Goal: Task Accomplishment & Management: Use online tool/utility

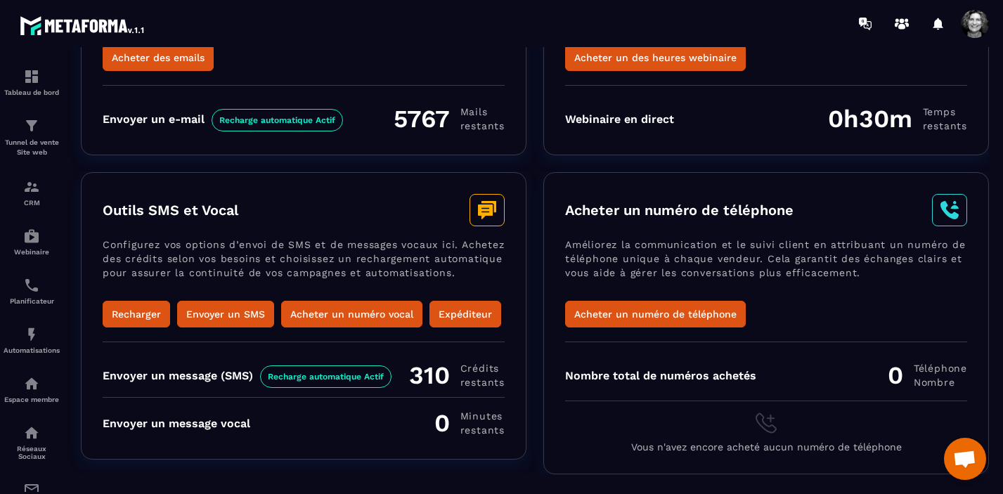
scroll to position [203, 0]
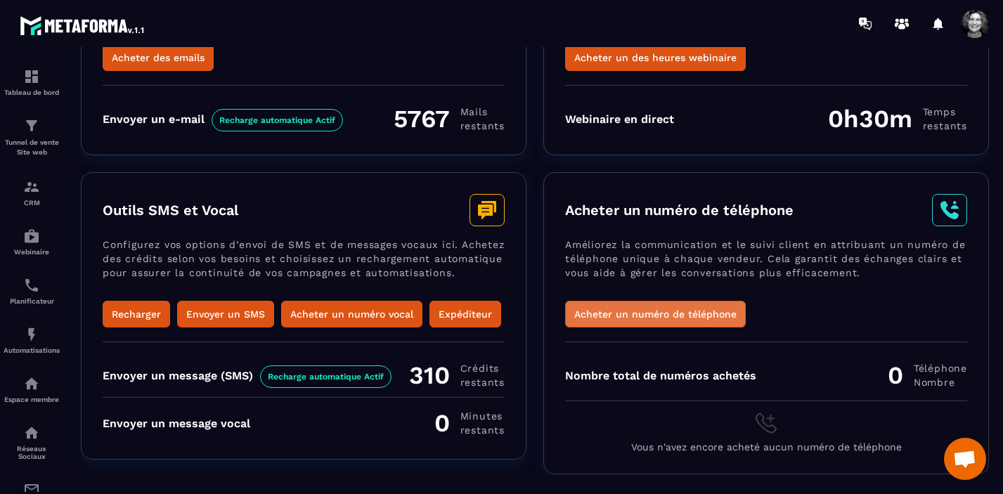
click at [675, 301] on button "Acheter un numéro de téléphone" at bounding box center [655, 314] width 181 height 27
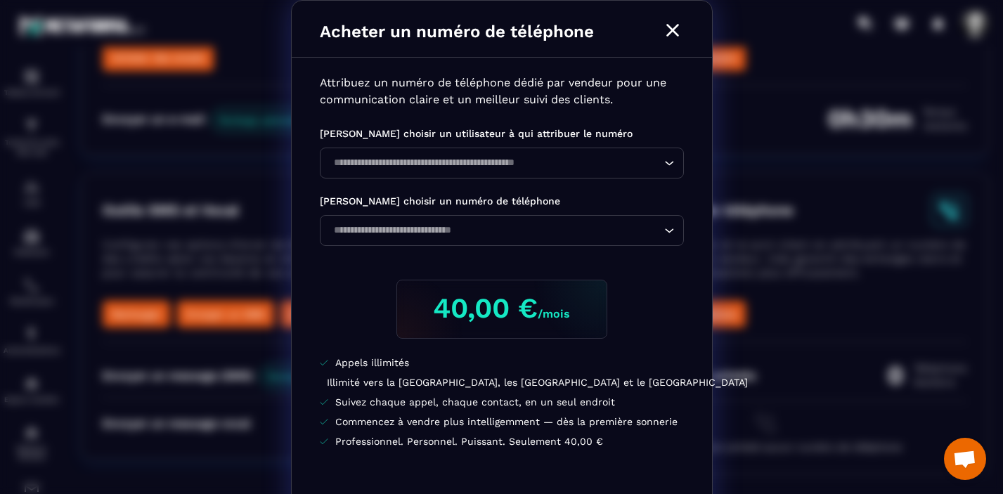
click at [671, 23] on icon "Modal window" at bounding box center [673, 30] width 22 height 22
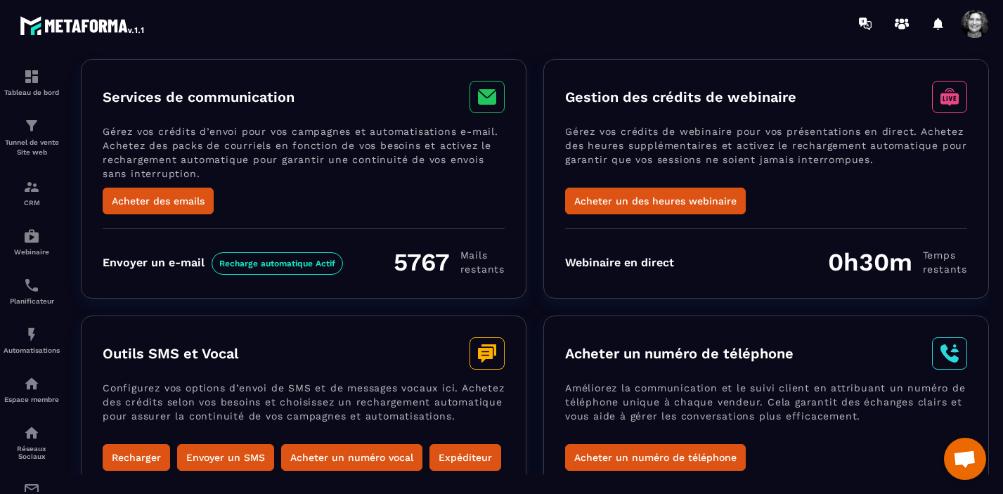
scroll to position [56, 0]
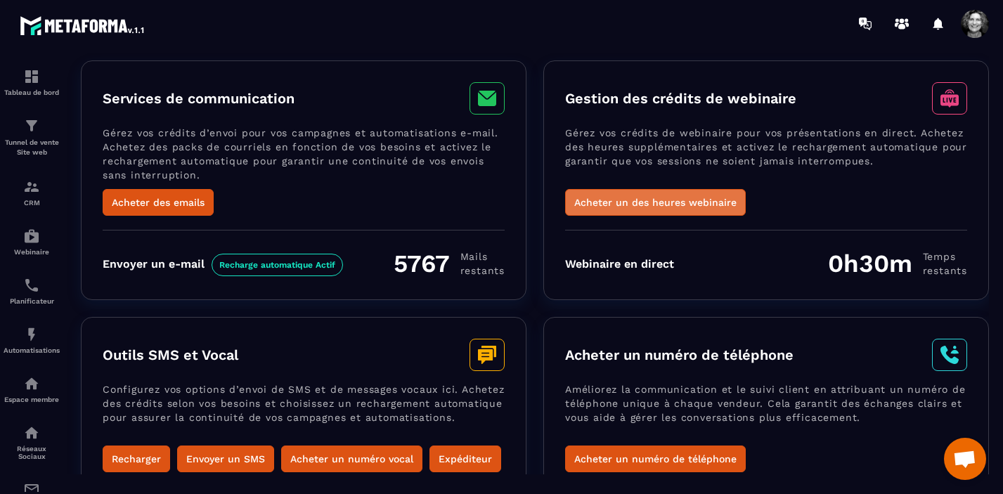
click at [676, 200] on button "Acheter un des heures webinaire" at bounding box center [655, 202] width 181 height 27
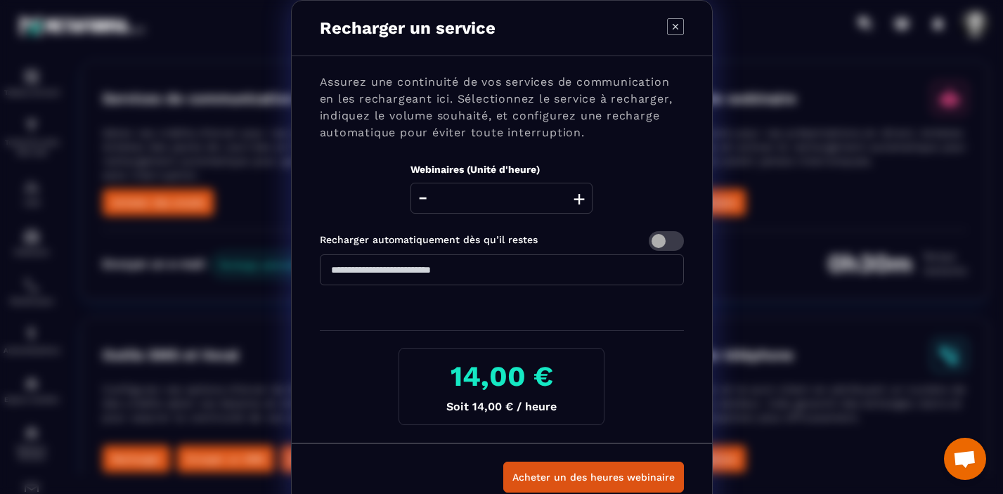
click at [347, 270] on input "**" at bounding box center [502, 270] width 364 height 31
click at [579, 198] on button "+" at bounding box center [579, 198] width 20 height 31
click at [678, 20] on icon "Modal window" at bounding box center [675, 26] width 17 height 17
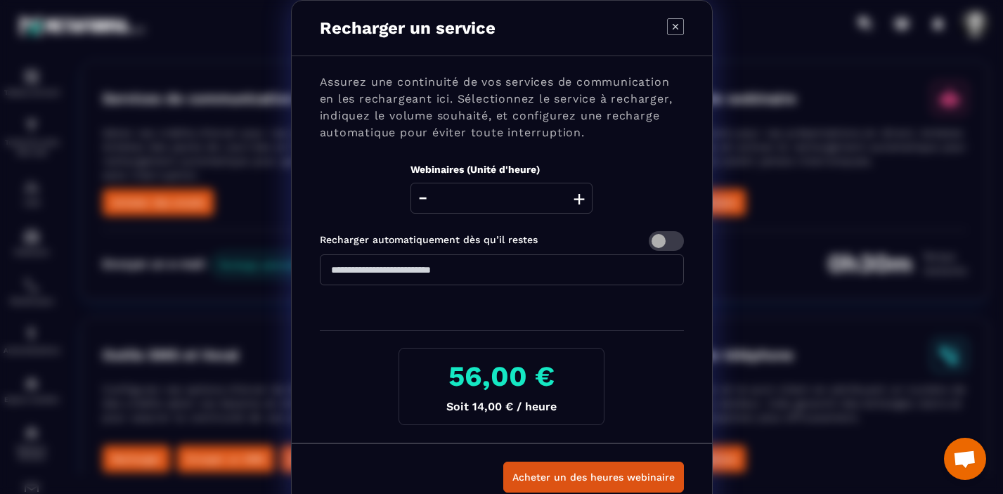
type input "*"
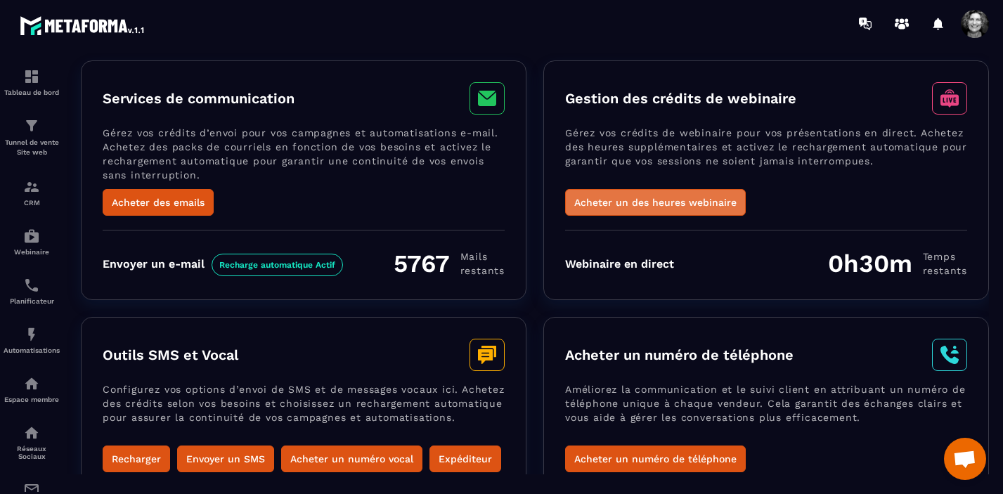
click at [666, 200] on button "Acheter un des heures webinaire" at bounding box center [655, 202] width 181 height 27
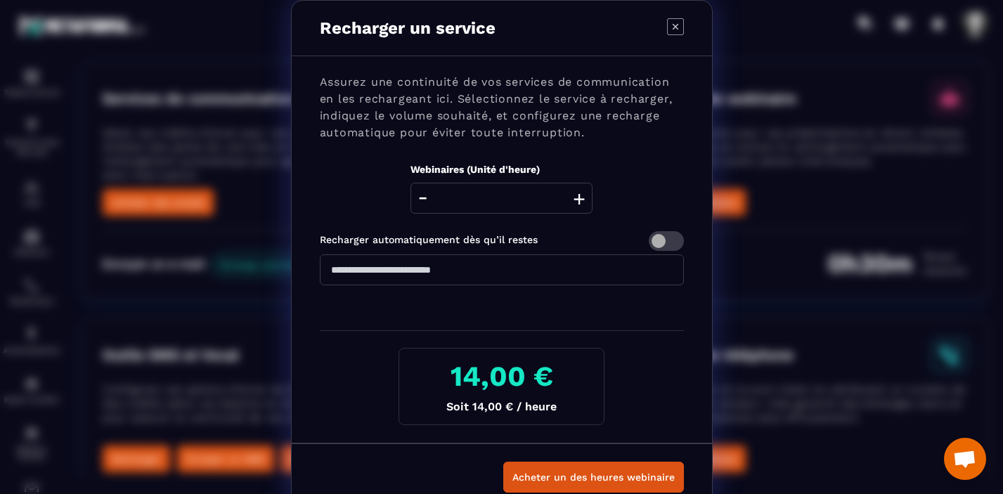
click at [580, 196] on button "+" at bounding box center [579, 198] width 20 height 31
click at [672, 26] on icon "Modal window" at bounding box center [675, 26] width 17 height 17
type input "*"
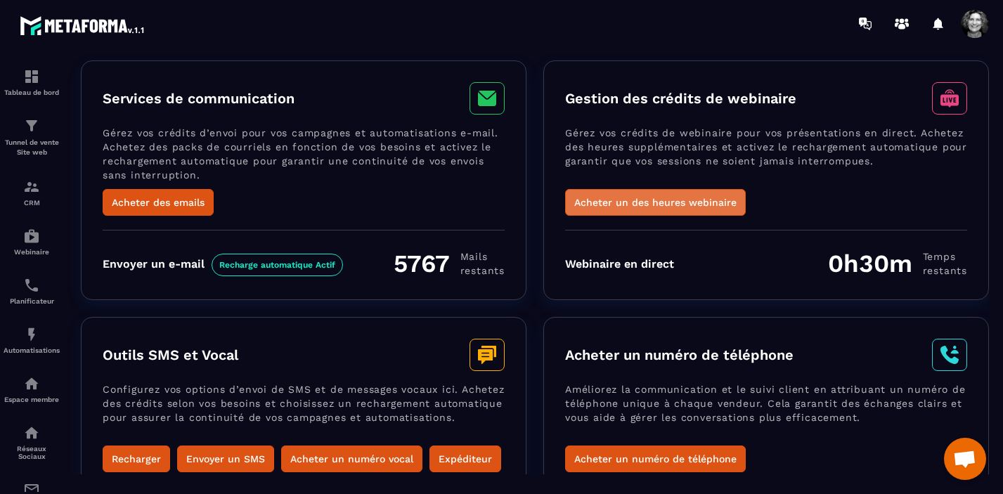
click at [677, 204] on button "Acheter un des heures webinaire" at bounding box center [655, 202] width 181 height 27
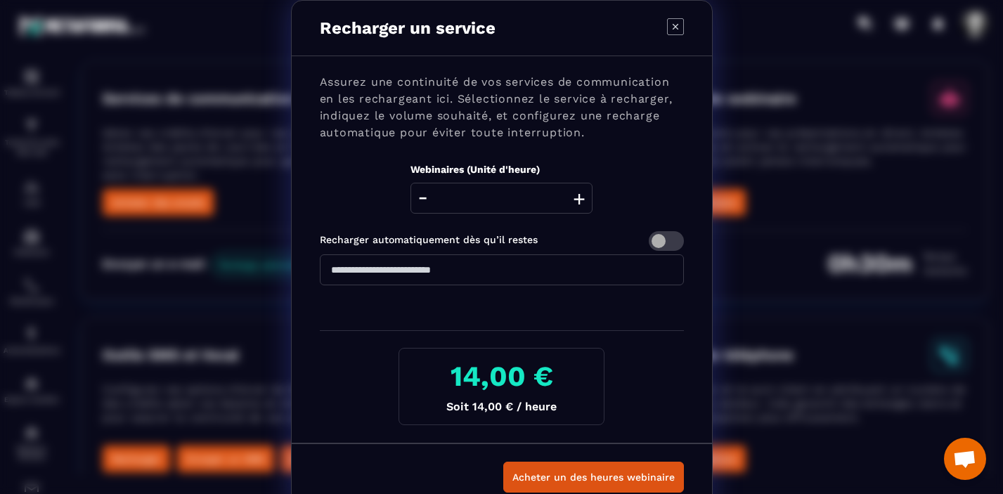
click at [579, 200] on button "+" at bounding box center [579, 198] width 20 height 31
click at [674, 30] on icon "Modal window" at bounding box center [675, 26] width 17 height 17
type input "*"
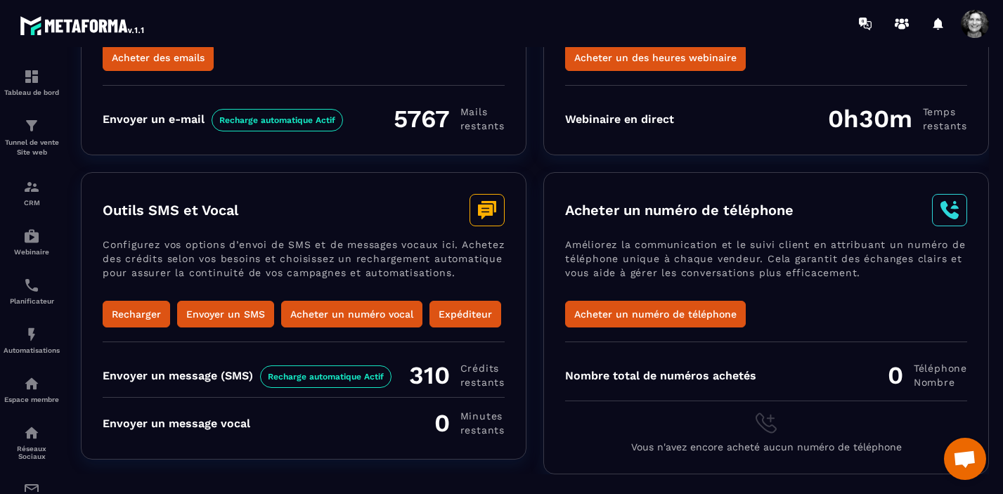
scroll to position [0, 0]
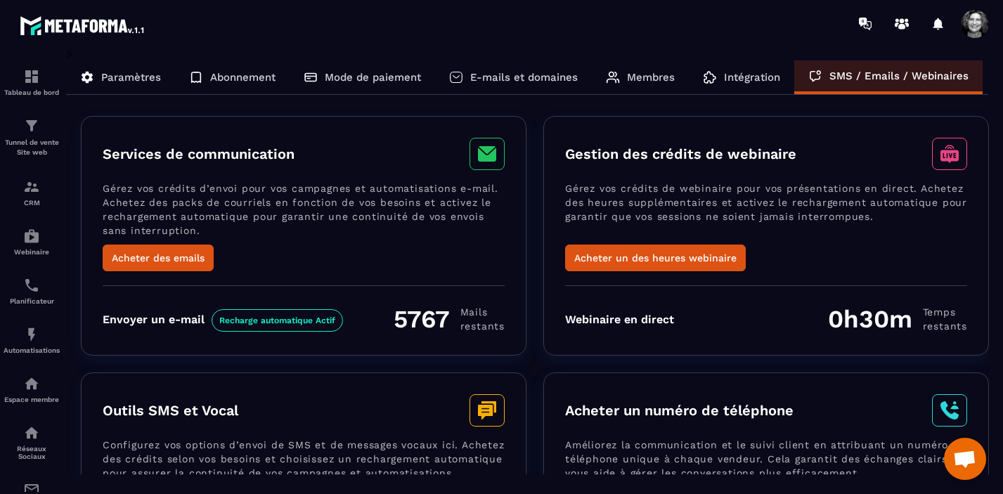
click at [136, 76] on p "Paramètres" at bounding box center [131, 77] width 60 height 13
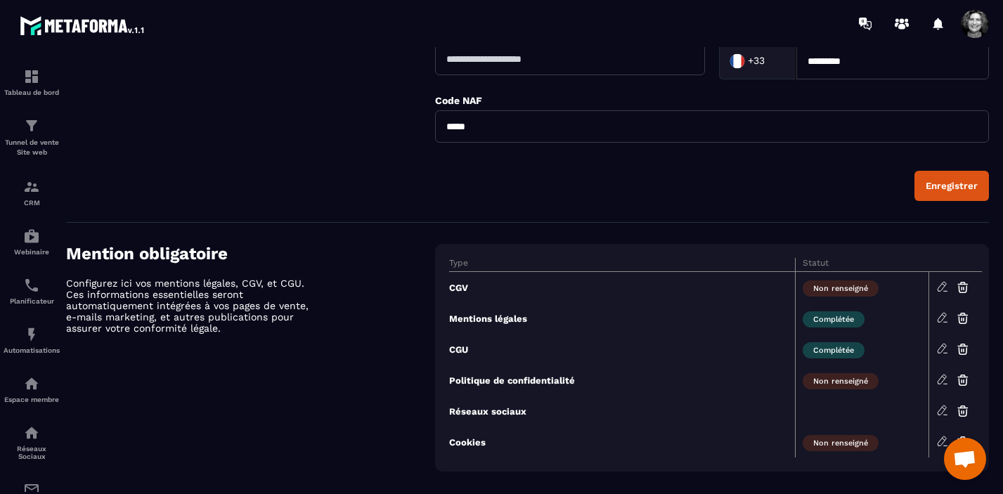
scroll to position [528, 0]
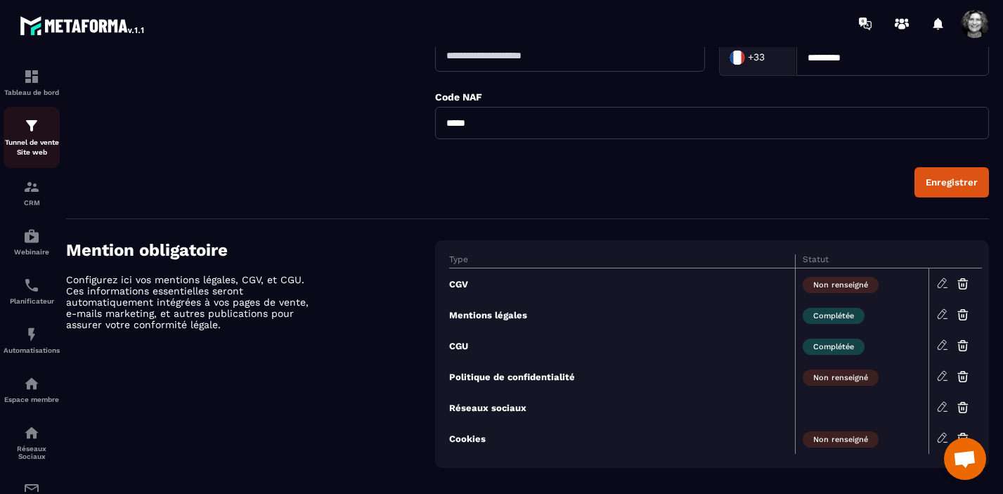
click at [37, 135] on div "Tunnel de vente Site web" at bounding box center [32, 137] width 56 height 40
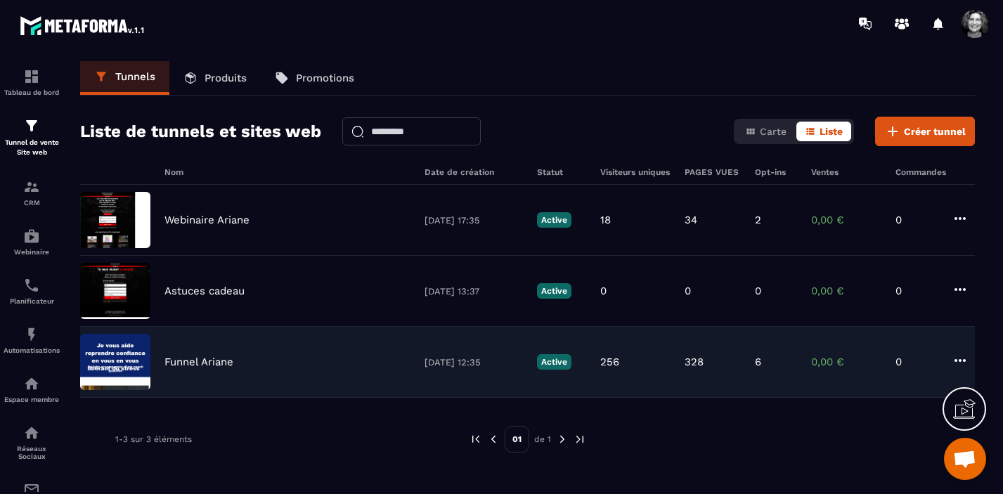
click at [214, 363] on p "Funnel Ariane" at bounding box center [199, 362] width 69 height 13
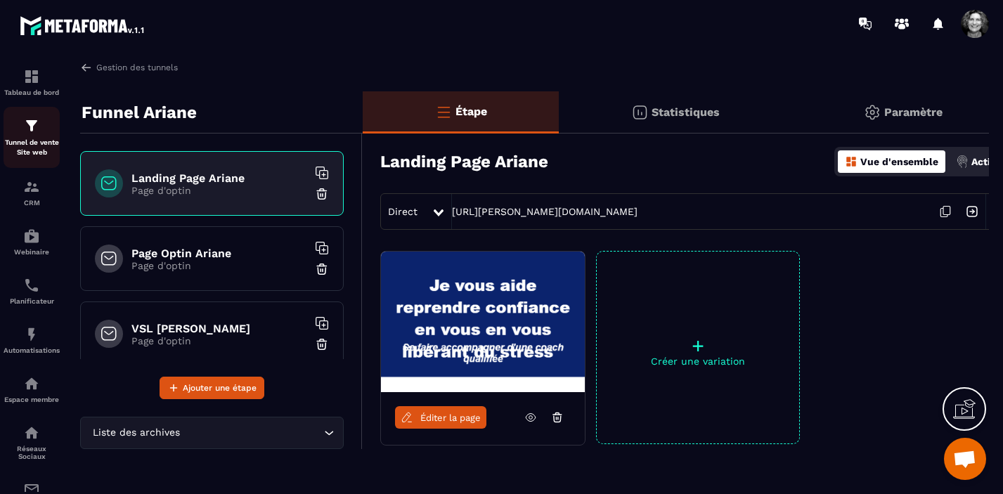
click at [31, 133] on img at bounding box center [31, 125] width 17 height 17
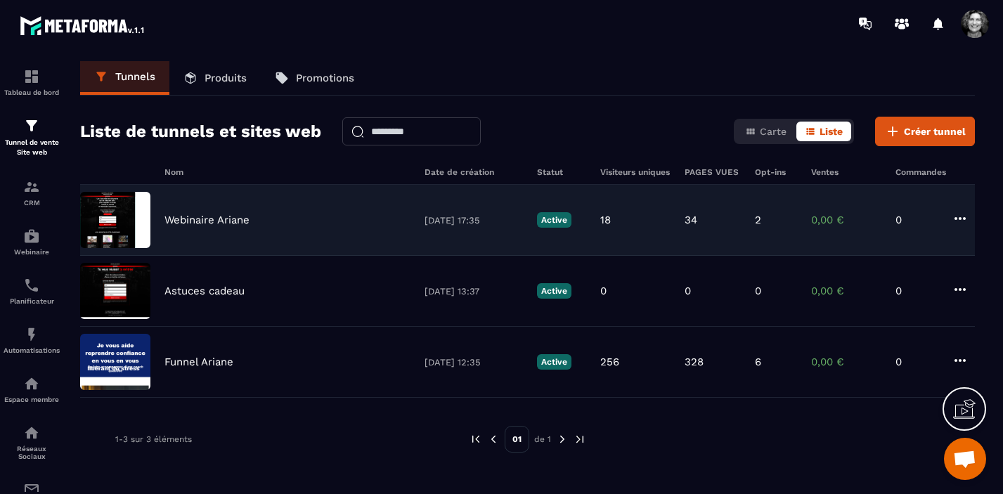
click at [201, 226] on p "Webinaire Ariane" at bounding box center [207, 220] width 85 height 13
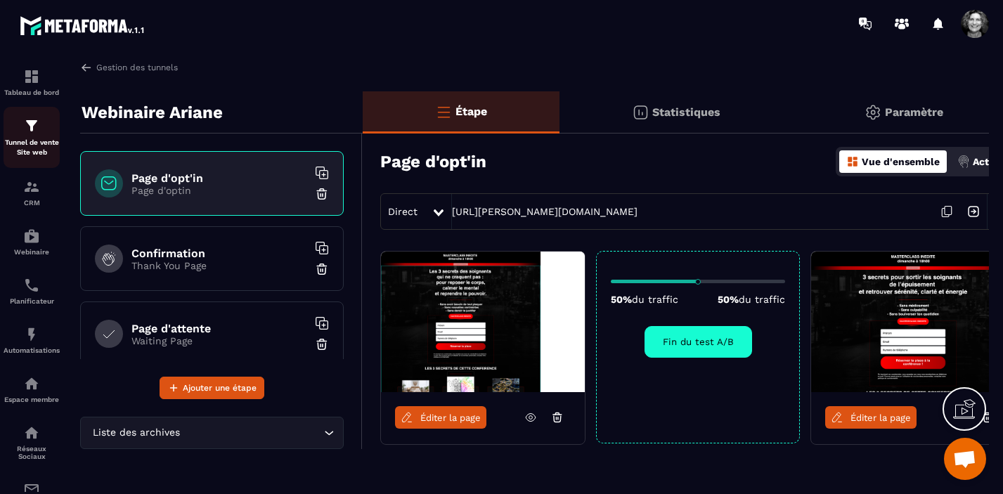
click at [30, 126] on img at bounding box center [31, 125] width 17 height 17
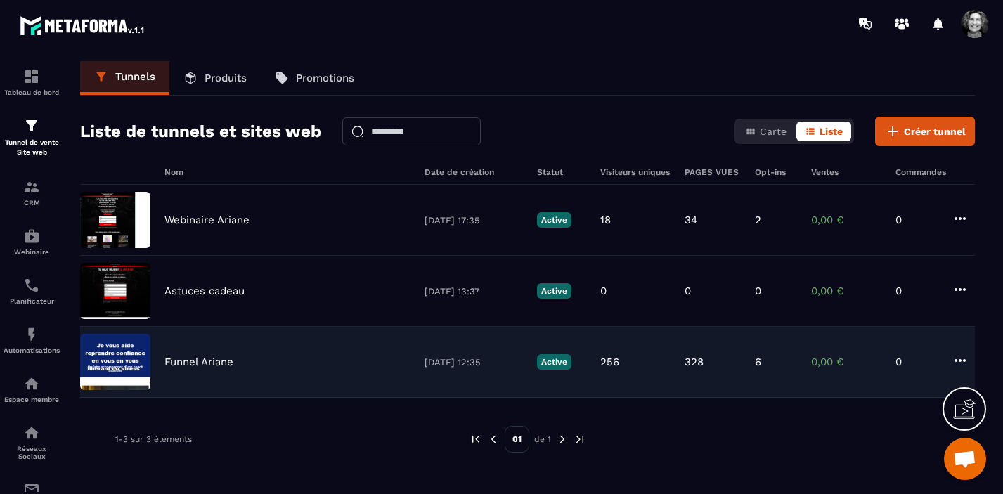
click at [202, 356] on p "Funnel Ariane" at bounding box center [199, 362] width 69 height 13
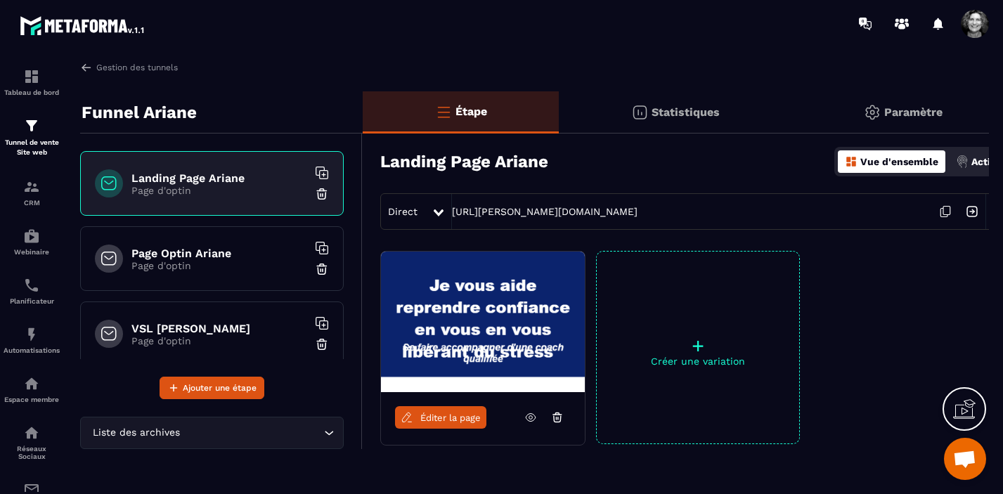
click at [245, 179] on h6 "Landing Page Ariane" at bounding box center [219, 178] width 176 height 13
click at [948, 212] on icon at bounding box center [945, 211] width 27 height 27
click at [33, 127] on img at bounding box center [31, 125] width 17 height 17
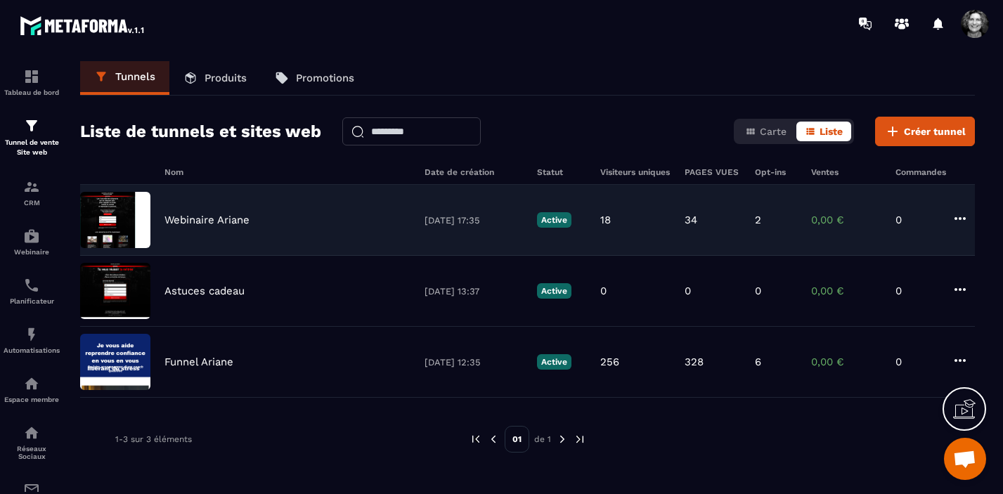
click at [277, 215] on div "Webinaire Ariane" at bounding box center [288, 220] width 246 height 13
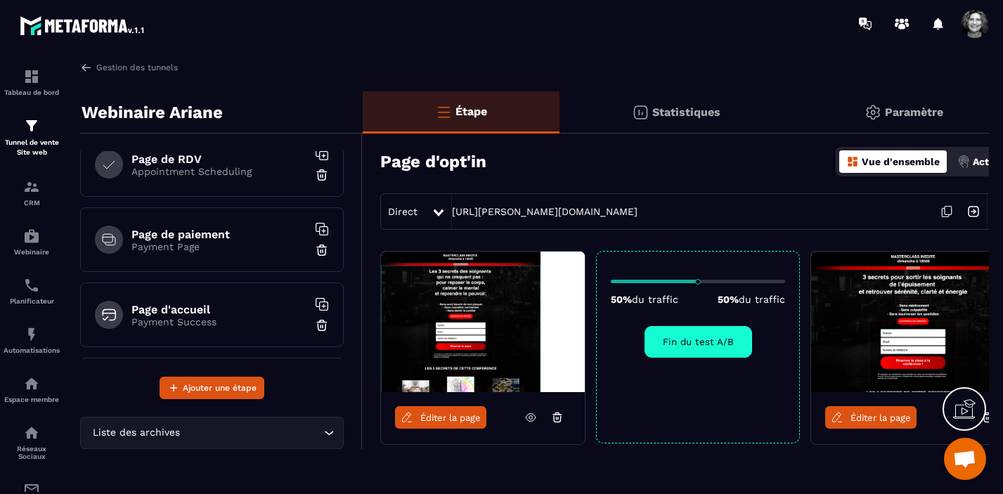
scroll to position [318, 0]
click at [188, 314] on h6 "Page compte à rebours" at bounding box center [219, 310] width 176 height 13
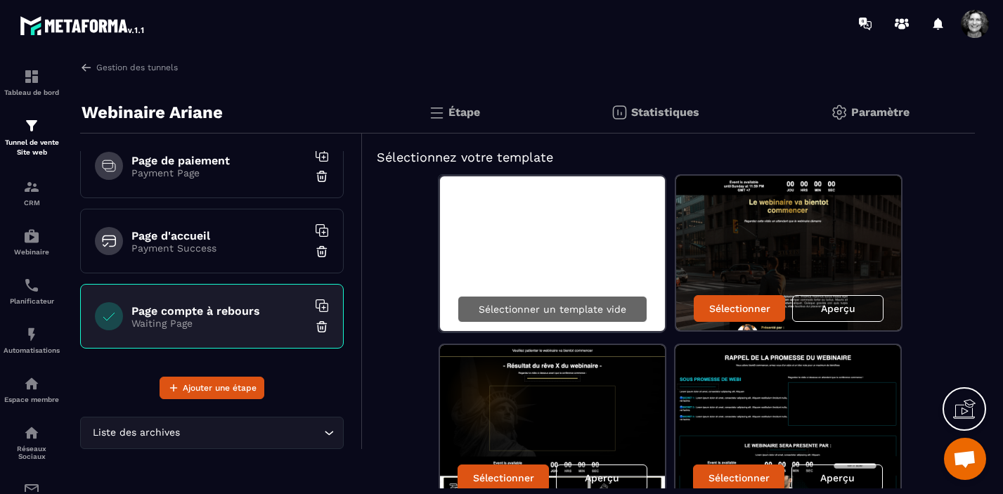
click at [586, 315] on div "Sélectionner un template vide" at bounding box center [553, 309] width 190 height 27
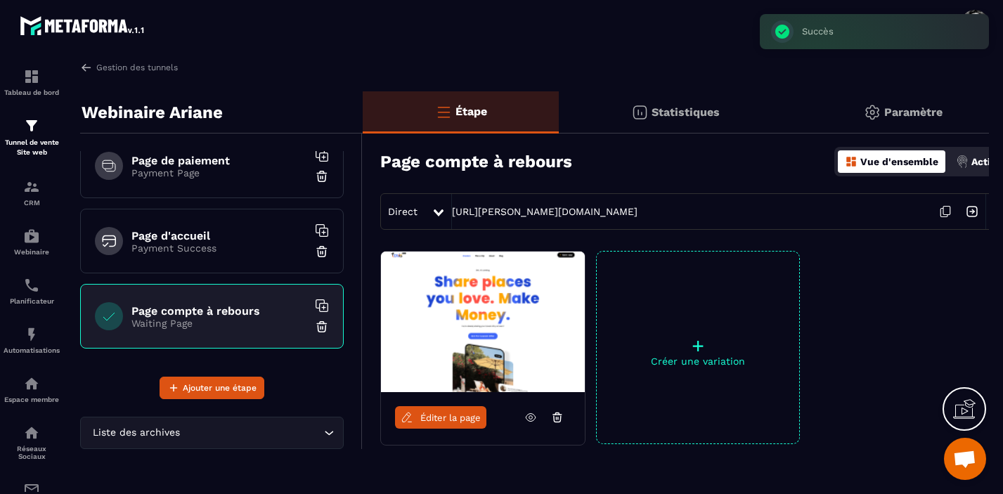
click at [451, 422] on span "Éditer la page" at bounding box center [450, 418] width 60 height 11
